Goal: Task Accomplishment & Management: Manage account settings

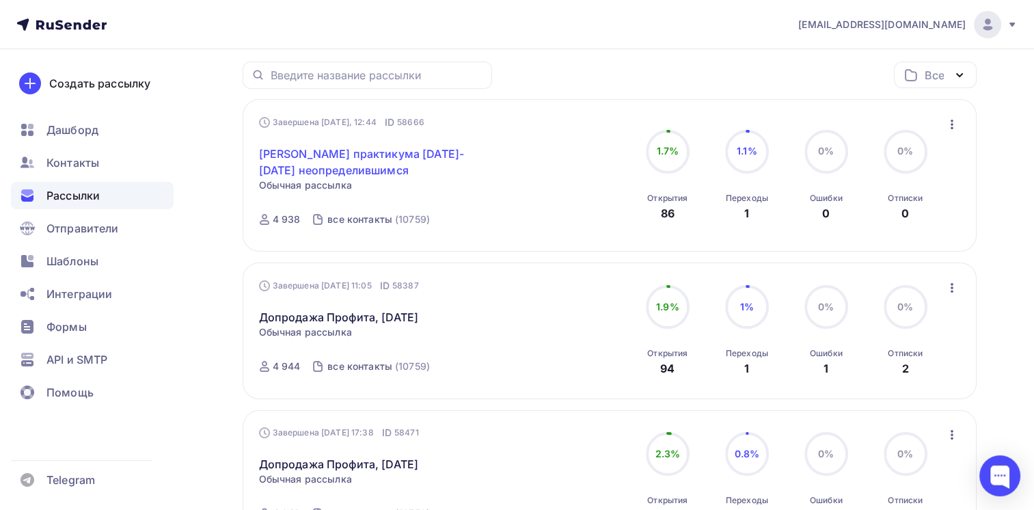
scroll to position [167, 0]
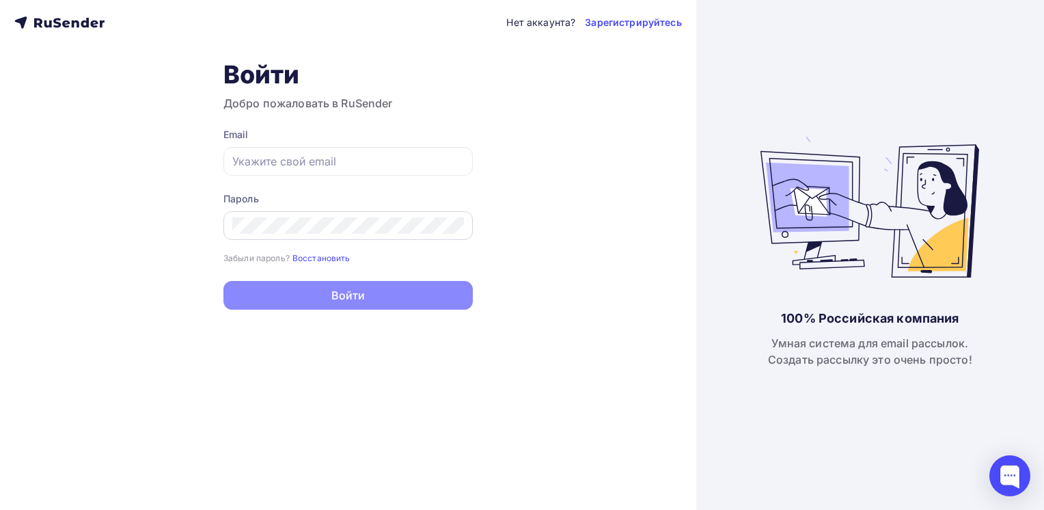
type input "[EMAIL_ADDRESS][DOMAIN_NAME]"
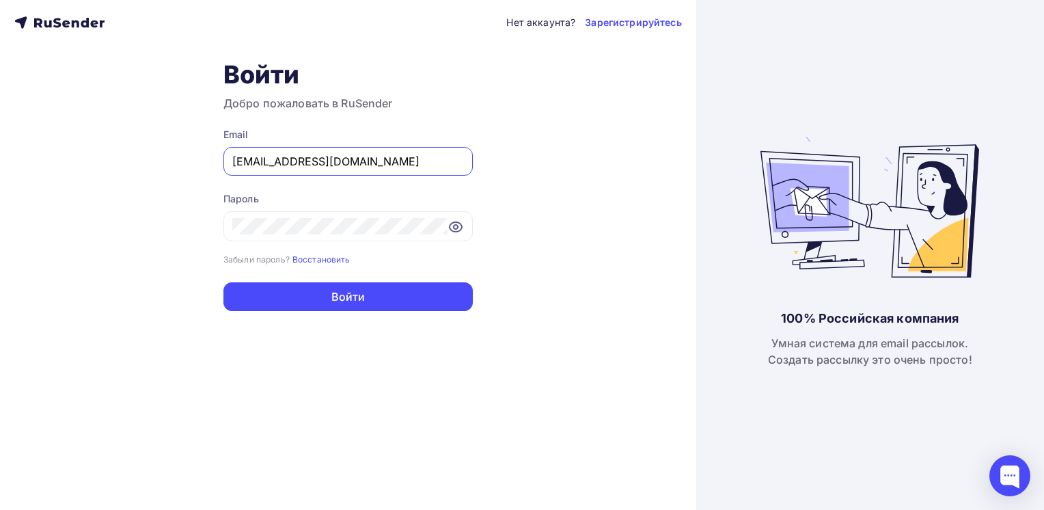
click at [301, 393] on div "Нет аккаунта? Зарегистрируйтесь Войти Добро пожаловать в RuSender Email [EMAIL_…" at bounding box center [348, 255] width 696 height 510
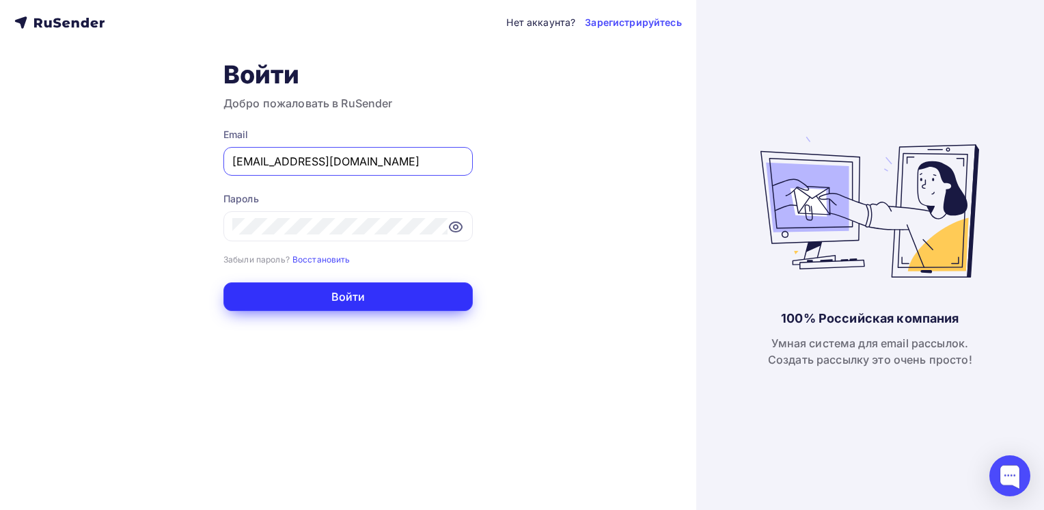
click at [353, 304] on button "Войти" at bounding box center [347, 296] width 249 height 29
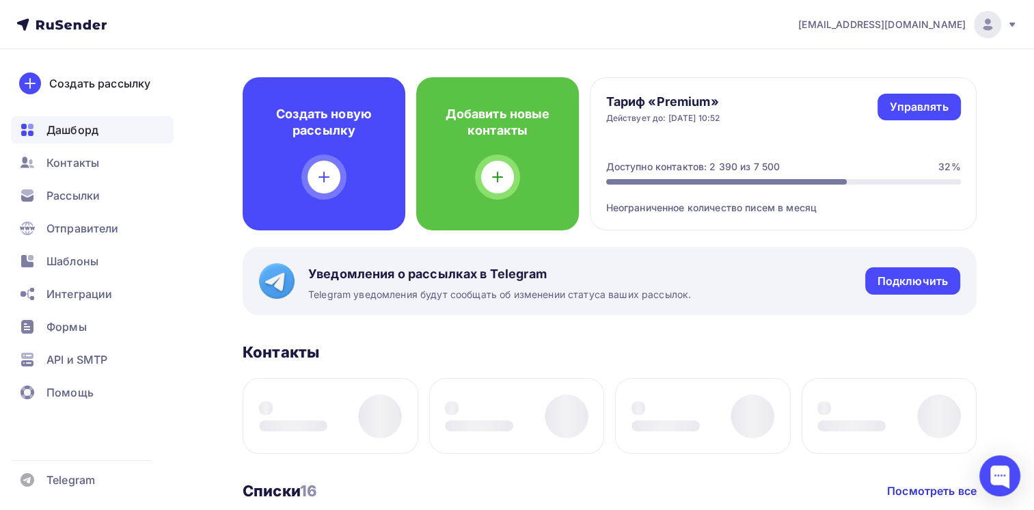
scroll to position [51, 0]
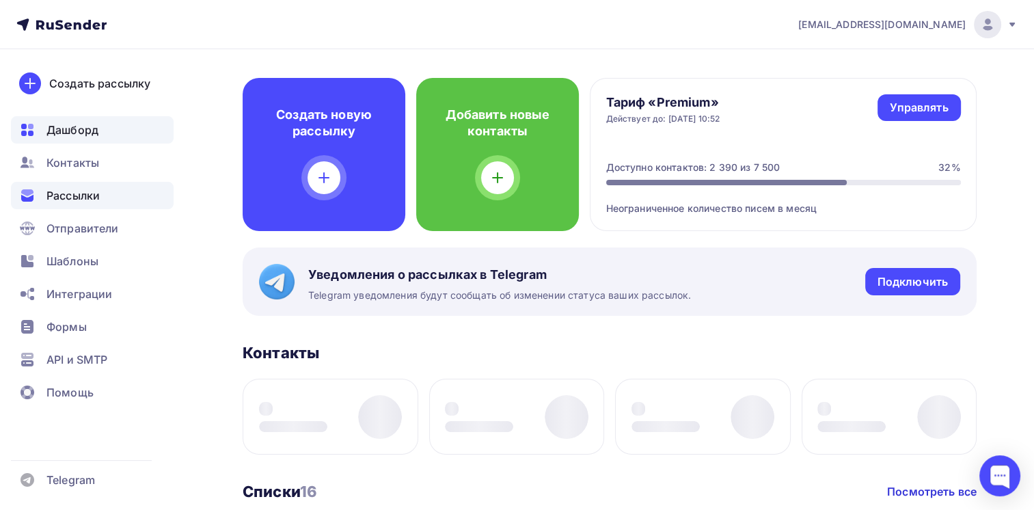
click at [81, 199] on span "Рассылки" at bounding box center [72, 195] width 53 height 16
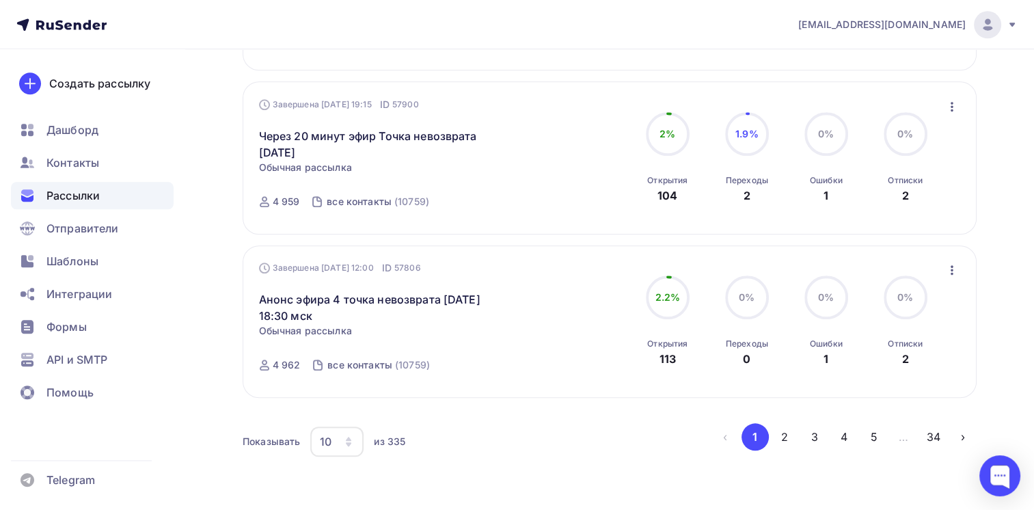
scroll to position [1459, 0]
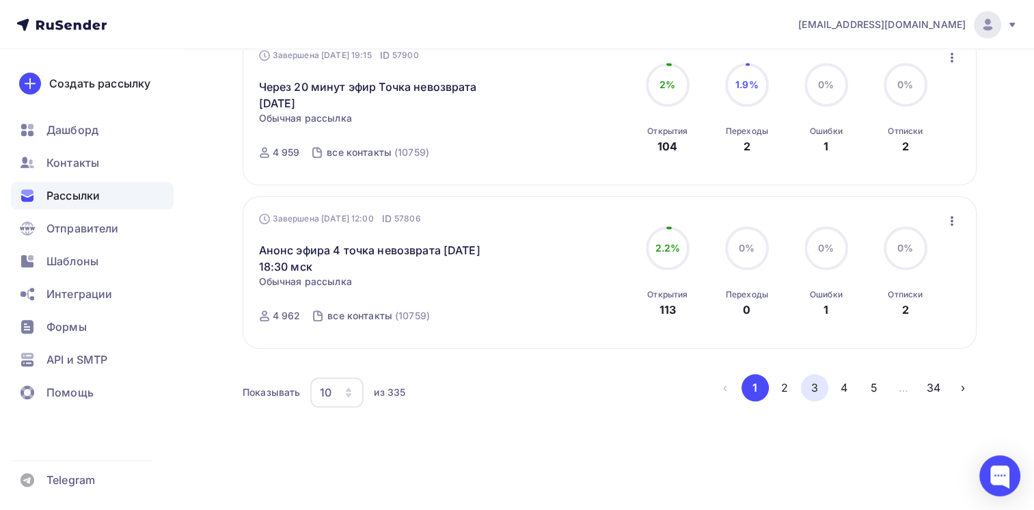
click at [815, 385] on button "3" at bounding box center [814, 387] width 27 height 27
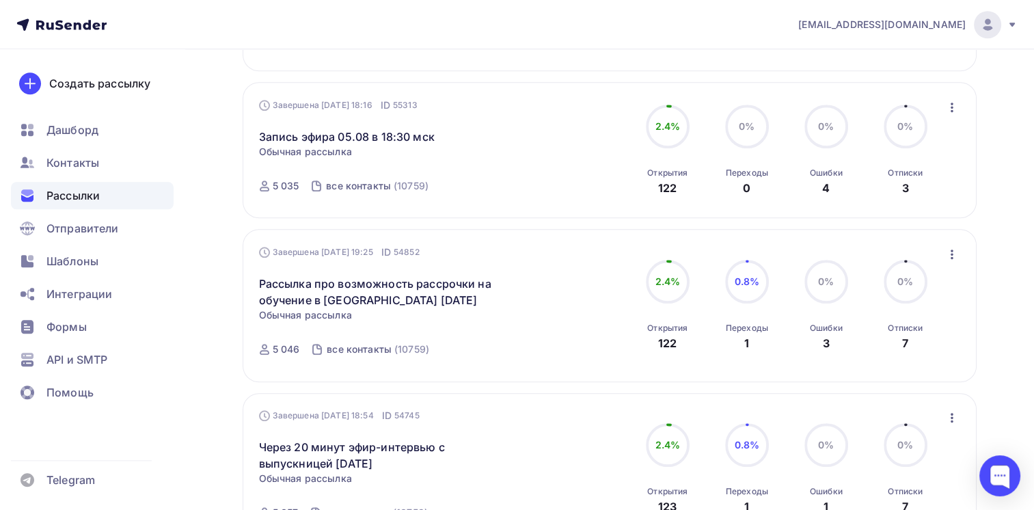
scroll to position [1508, 0]
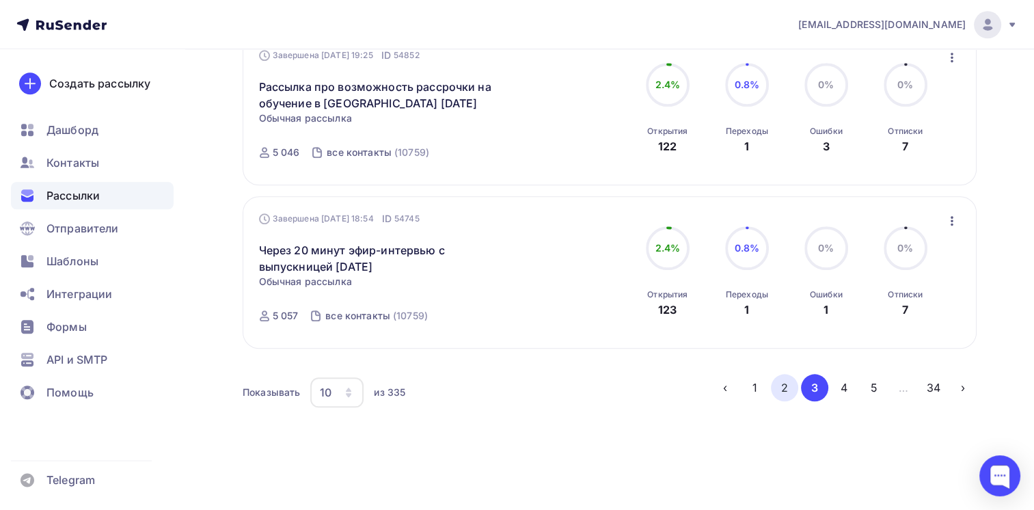
click at [783, 388] on button "2" at bounding box center [784, 387] width 27 height 27
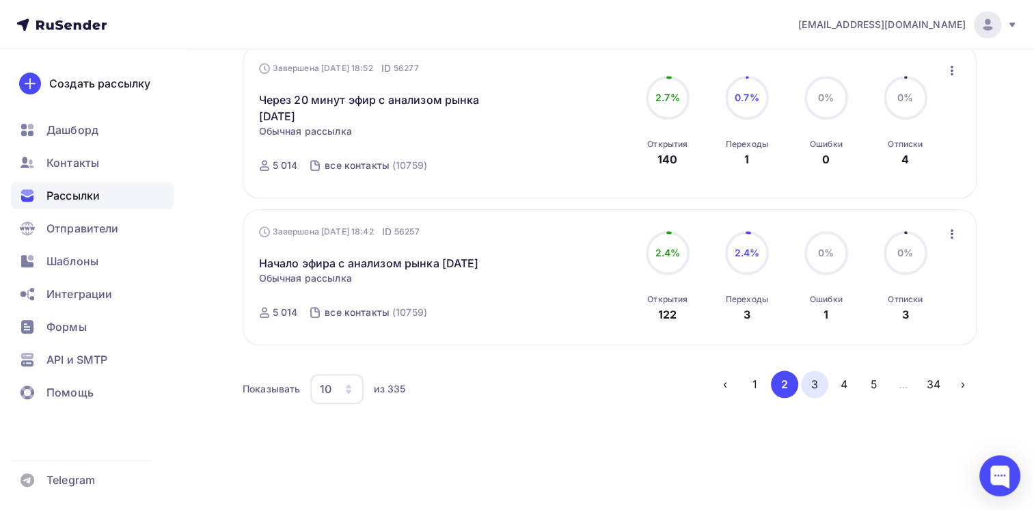
click at [819, 387] on button "3" at bounding box center [814, 383] width 27 height 27
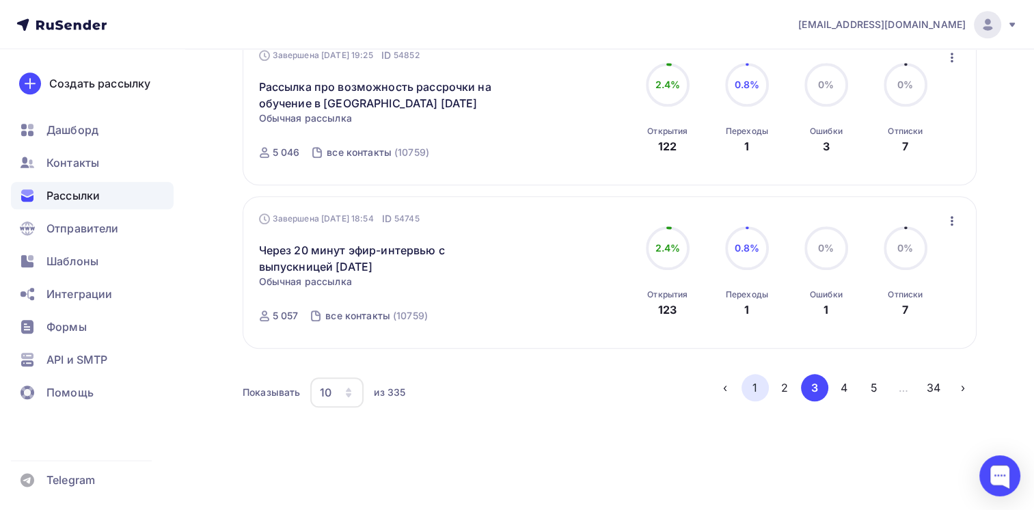
click at [756, 379] on button "1" at bounding box center [754, 387] width 27 height 27
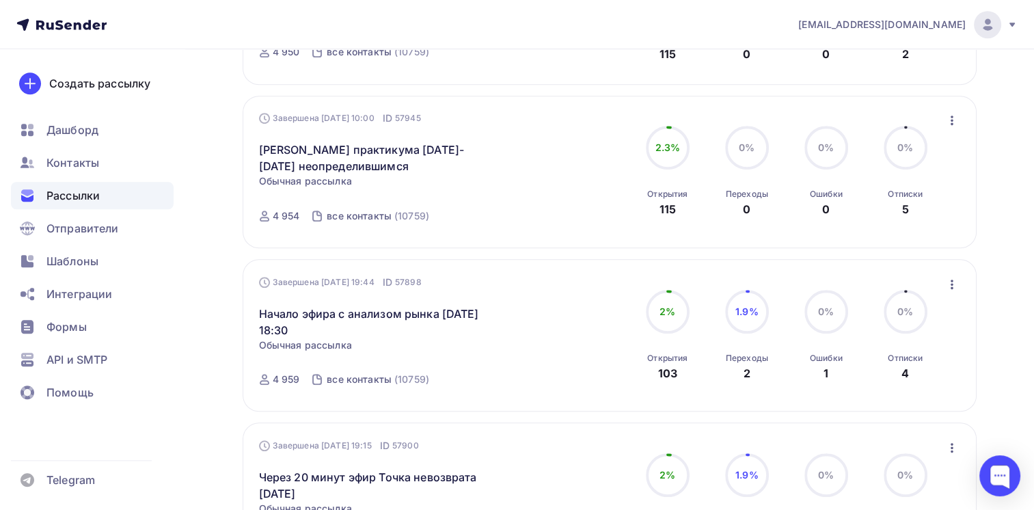
scroll to position [1071, 0]
